Goal: Navigation & Orientation: Understand site structure

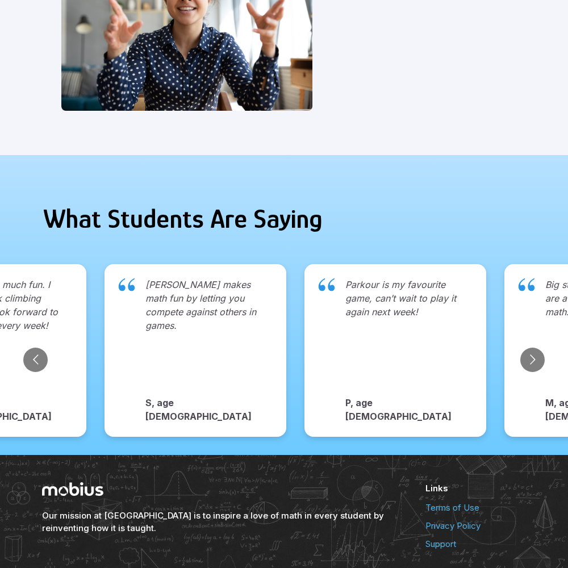
scroll to position [1167, 0]
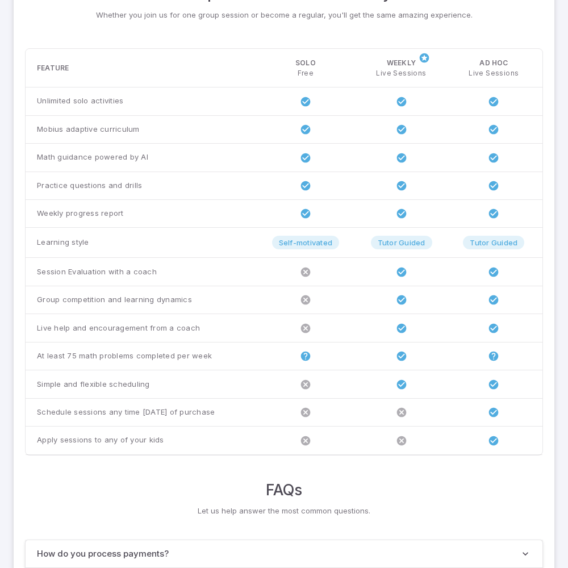
scroll to position [871, 0]
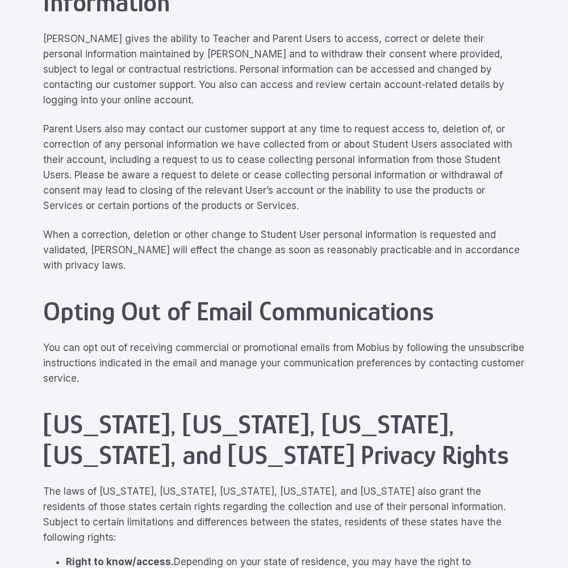
scroll to position [5110, 0]
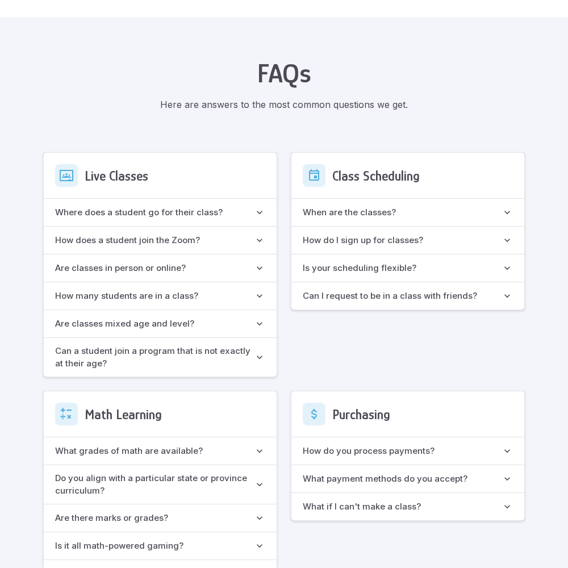
scroll to position [1008, 0]
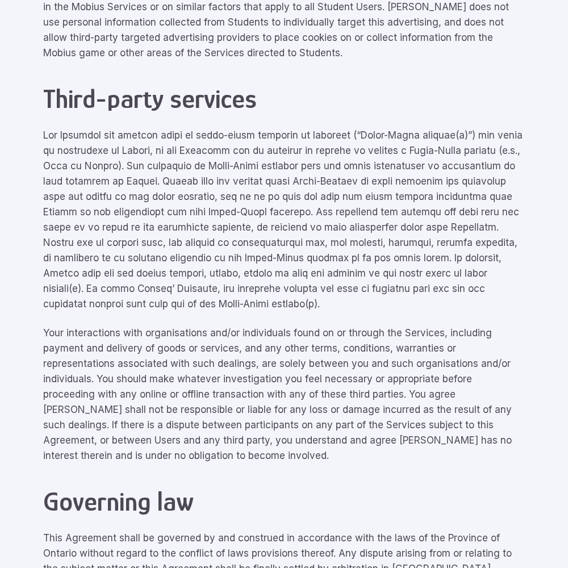
scroll to position [5110, 0]
